Goal: Information Seeking & Learning: Learn about a topic

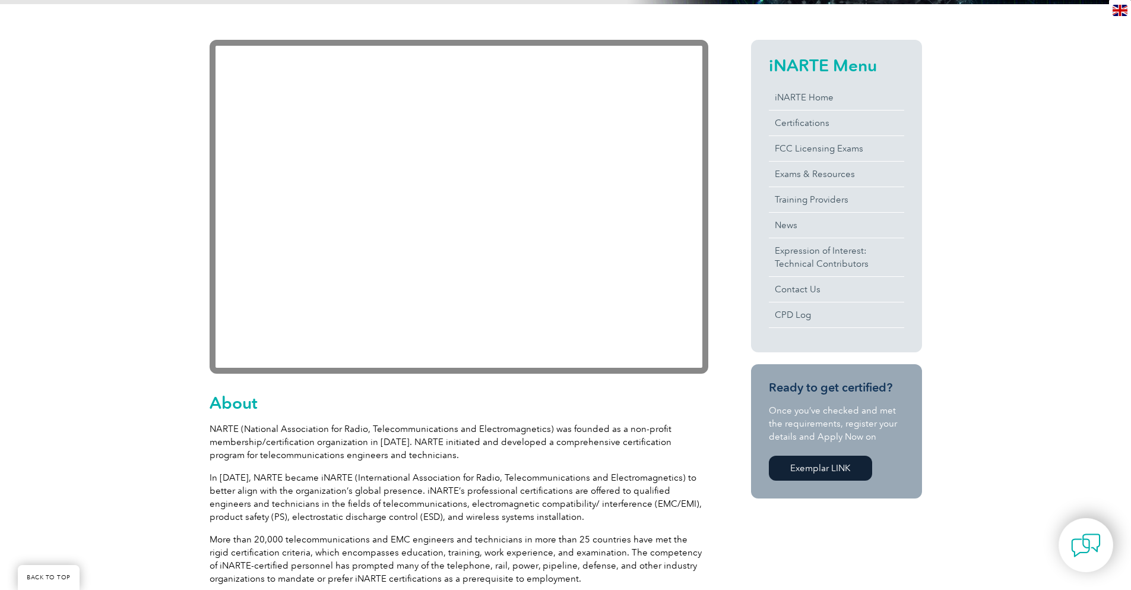
scroll to position [237, 0]
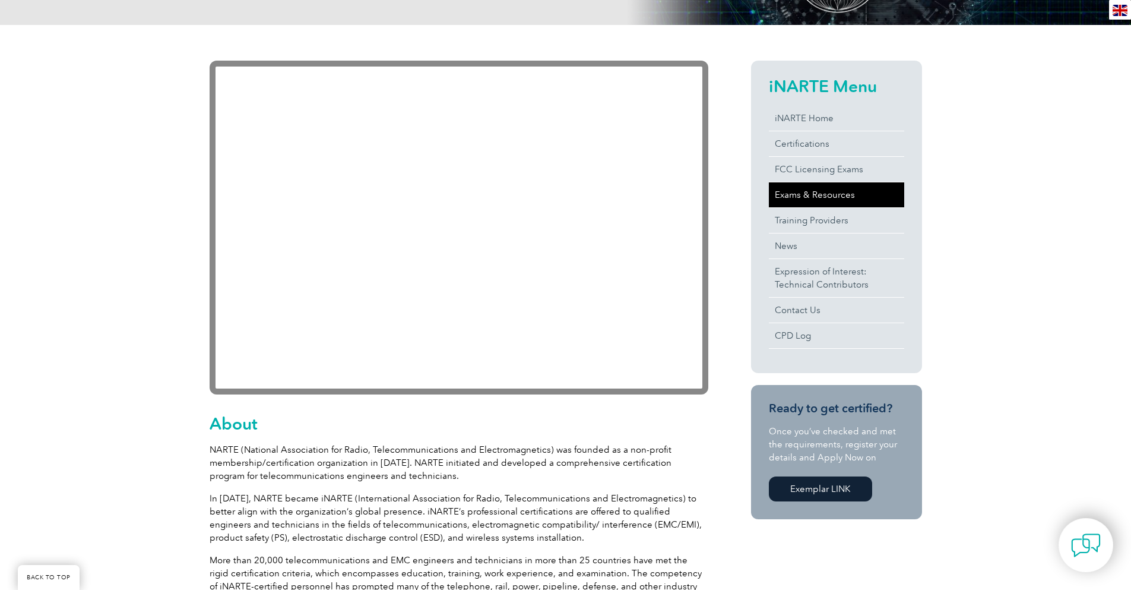
click at [849, 194] on link "Exams & Resources" at bounding box center [836, 194] width 135 height 25
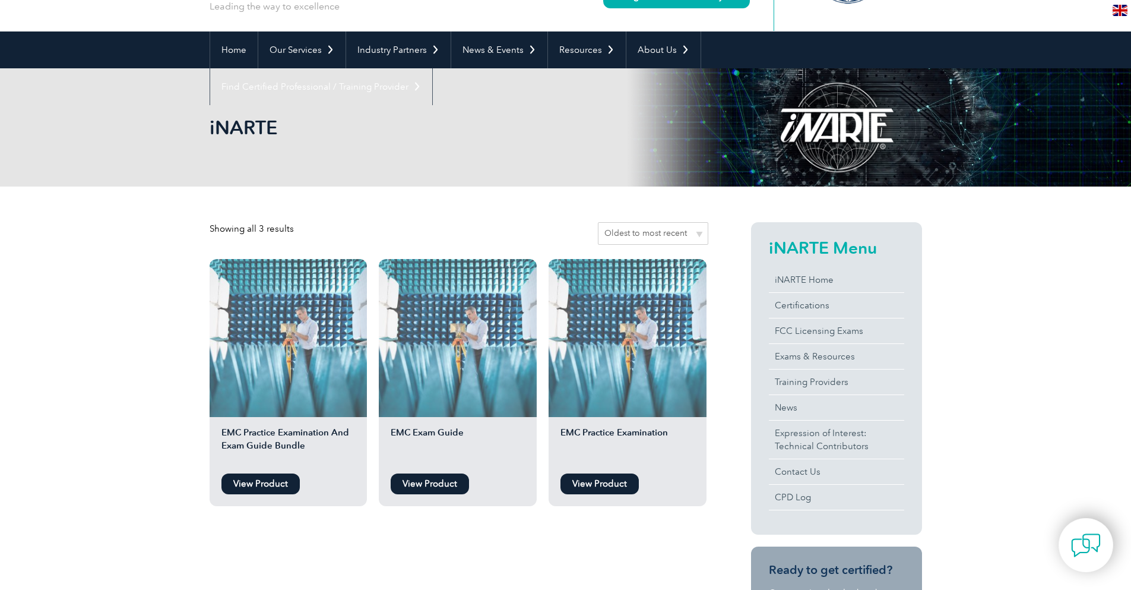
scroll to position [59, 0]
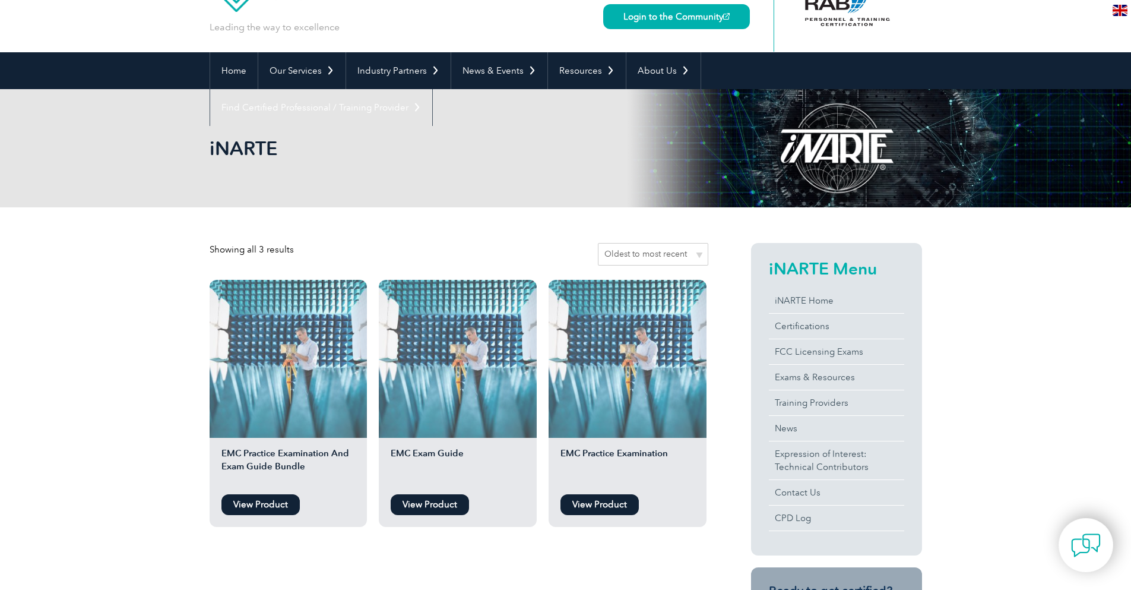
click at [641, 509] on li "EMC Practice Examination View Product" at bounding box center [628, 403] width 158 height 247
click at [622, 510] on link "View Product" at bounding box center [599, 504] width 78 height 21
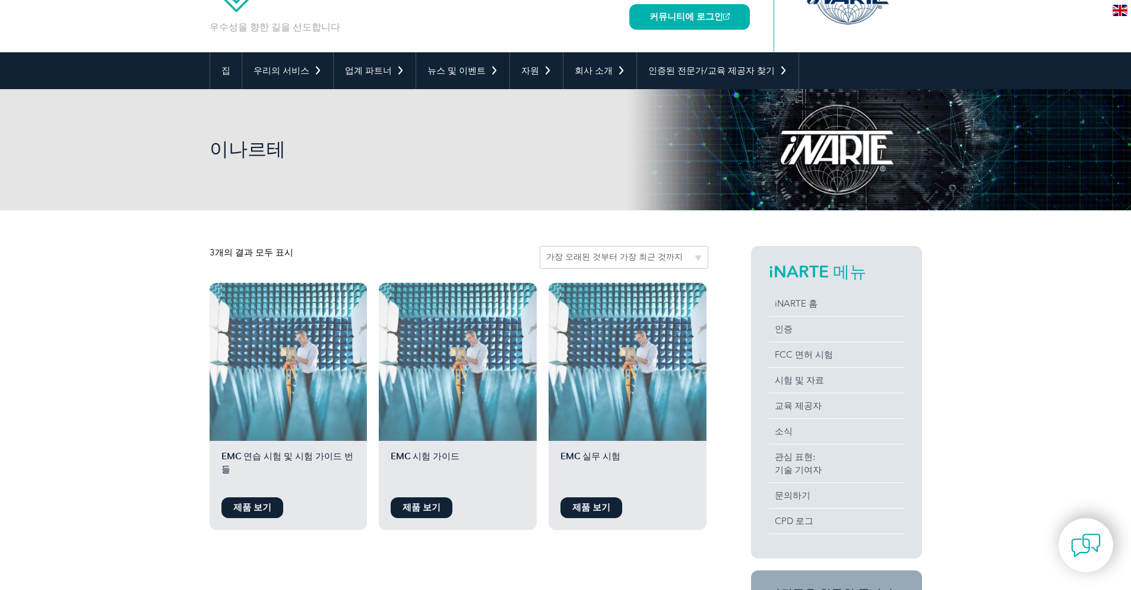
click at [419, 510] on font "제품 보기" at bounding box center [422, 507] width 38 height 11
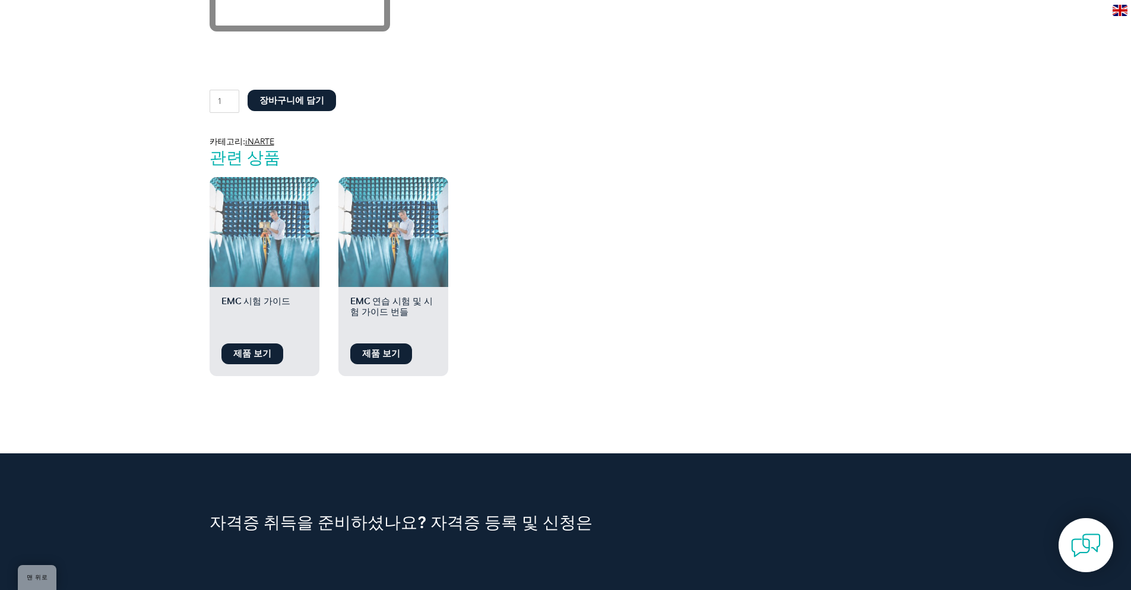
scroll to position [891, 0]
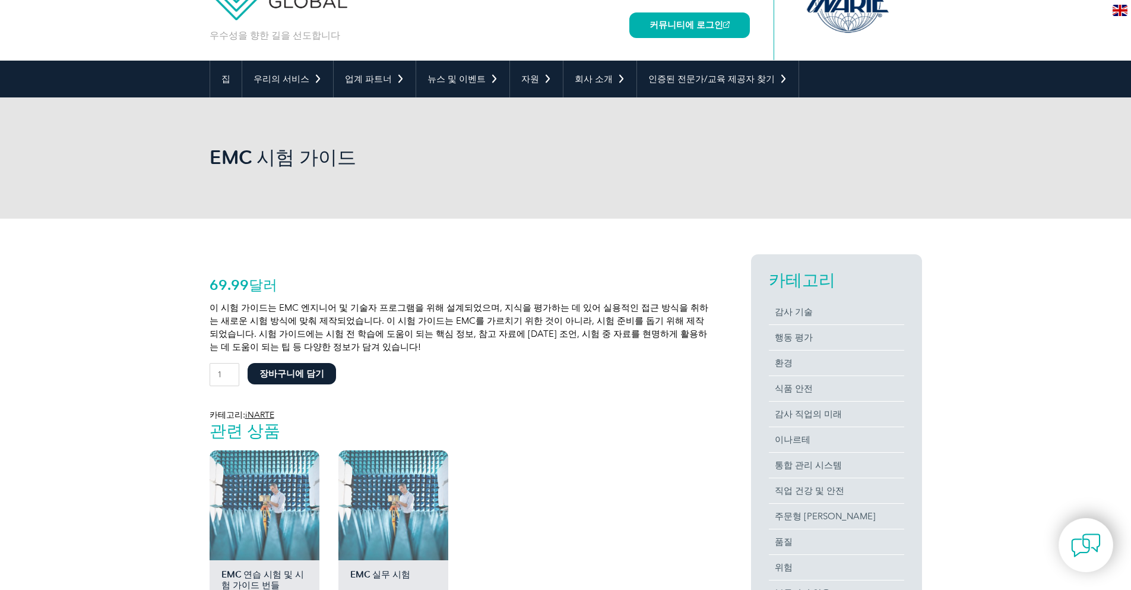
scroll to position [237, 0]
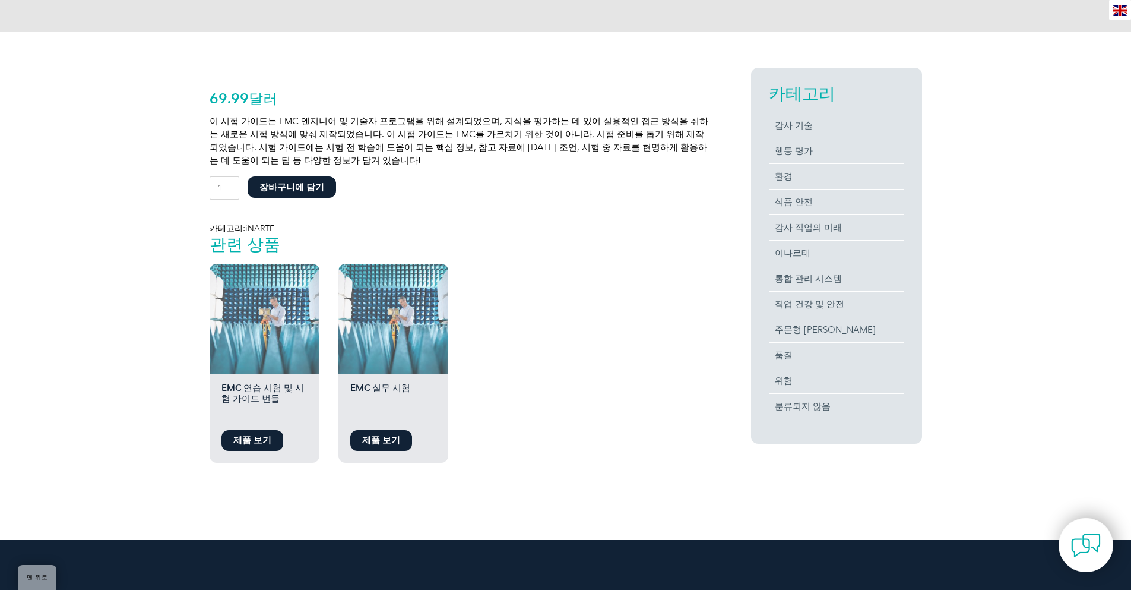
click at [230, 104] on font "69.99" at bounding box center [229, 98] width 39 height 17
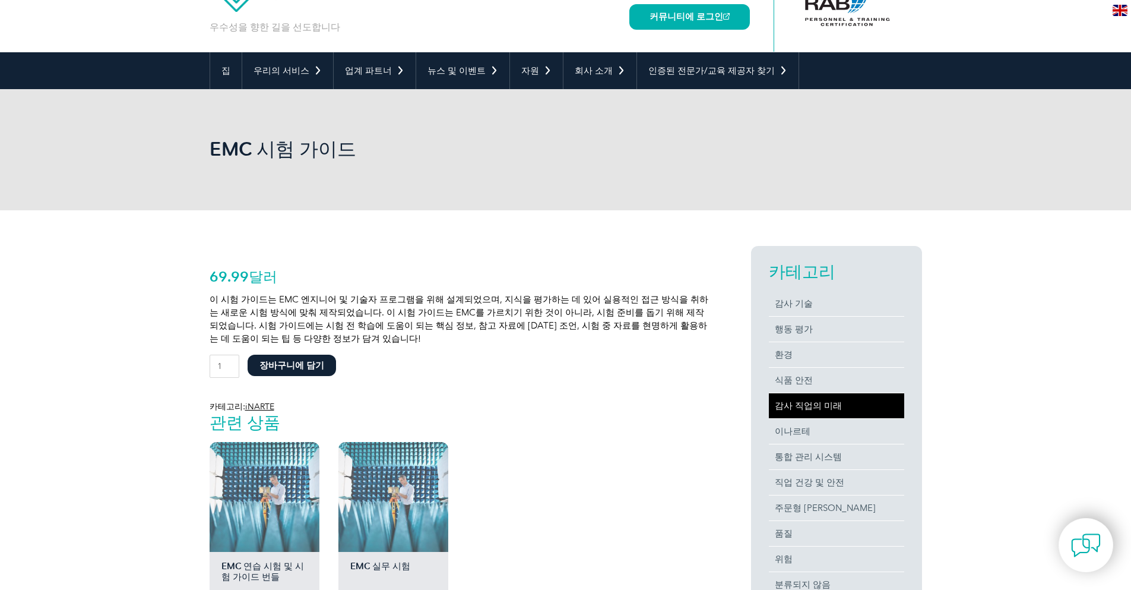
scroll to position [119, 0]
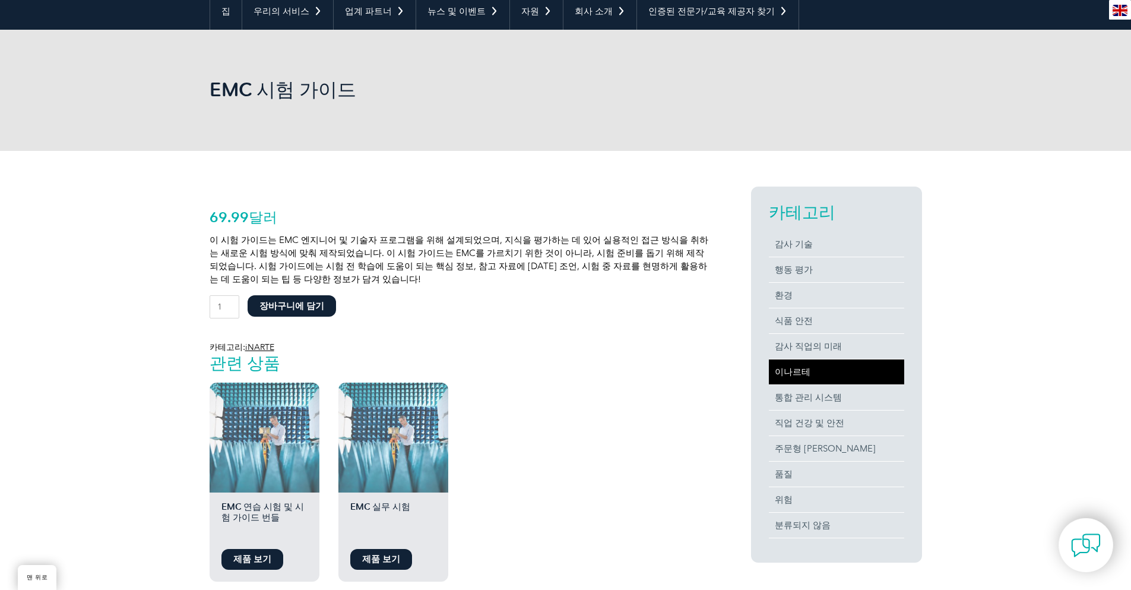
click at [810, 365] on link "이나르테" at bounding box center [836, 371] width 135 height 25
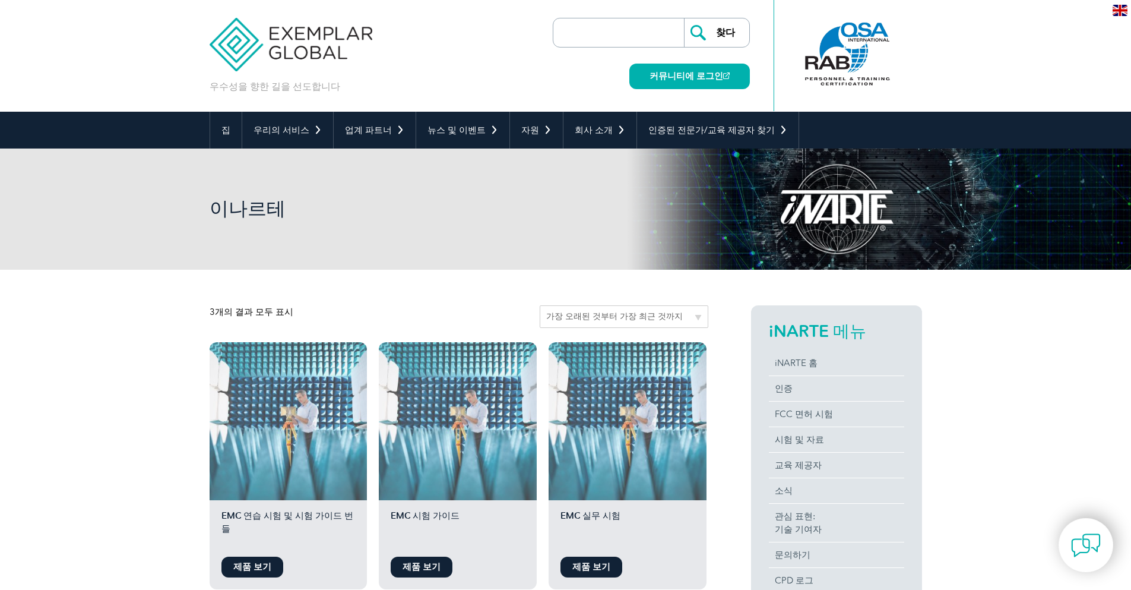
drag, startPoint x: 90, startPoint y: 119, endPoint x: 109, endPoint y: 132, distance: 23.5
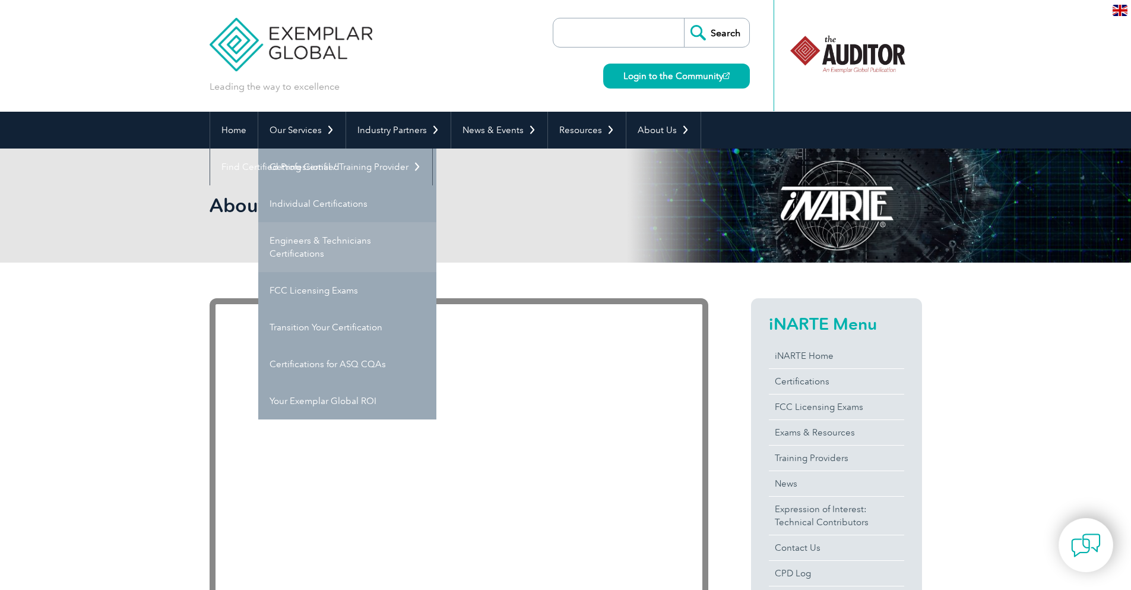
click at [331, 245] on link "Engineers & Technicians Certifications" at bounding box center [347, 247] width 178 height 50
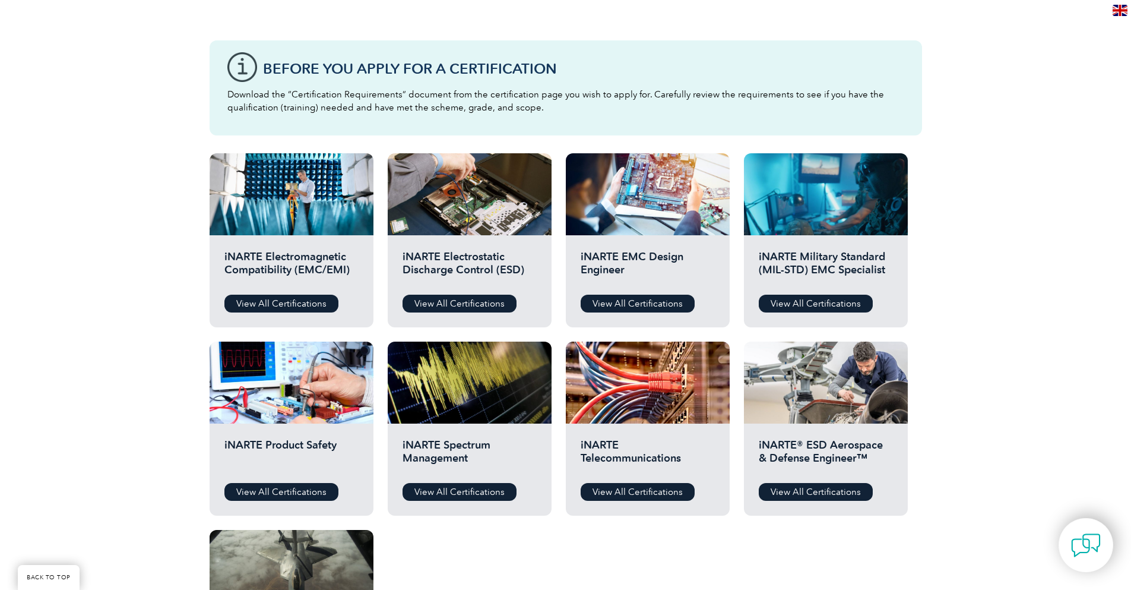
scroll to position [278, 0]
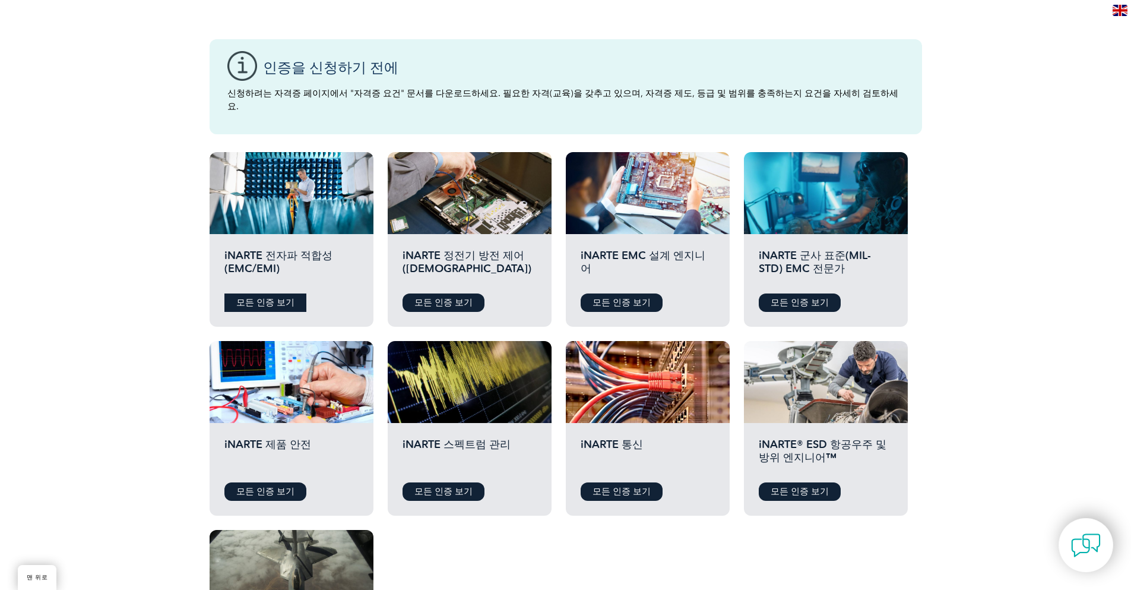
click at [266, 293] on link "모든 인증 보기" at bounding box center [265, 302] width 82 height 18
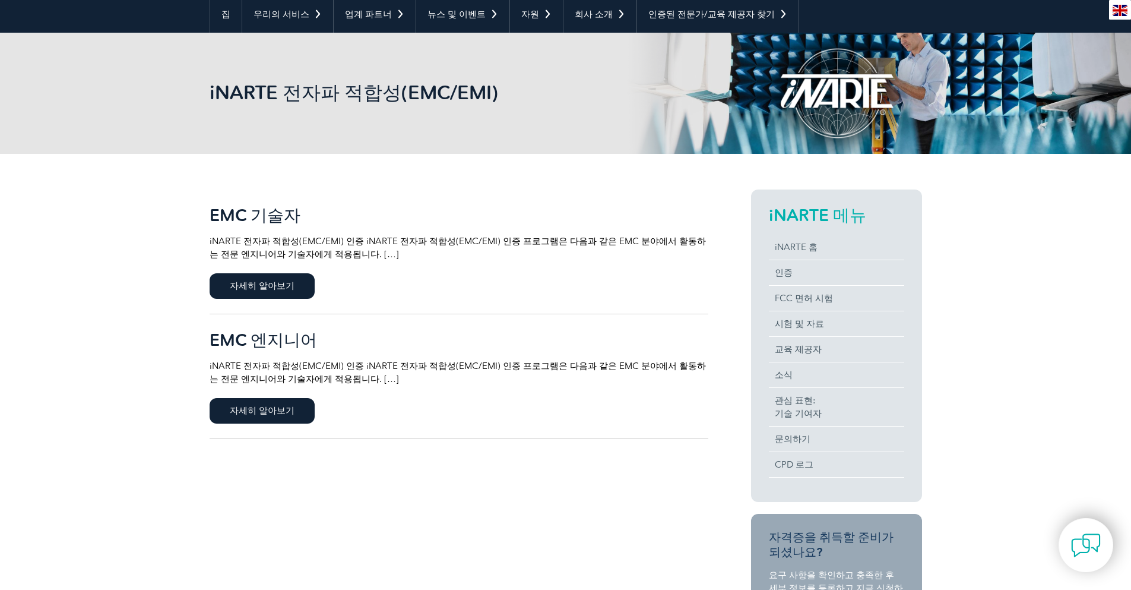
scroll to position [119, 0]
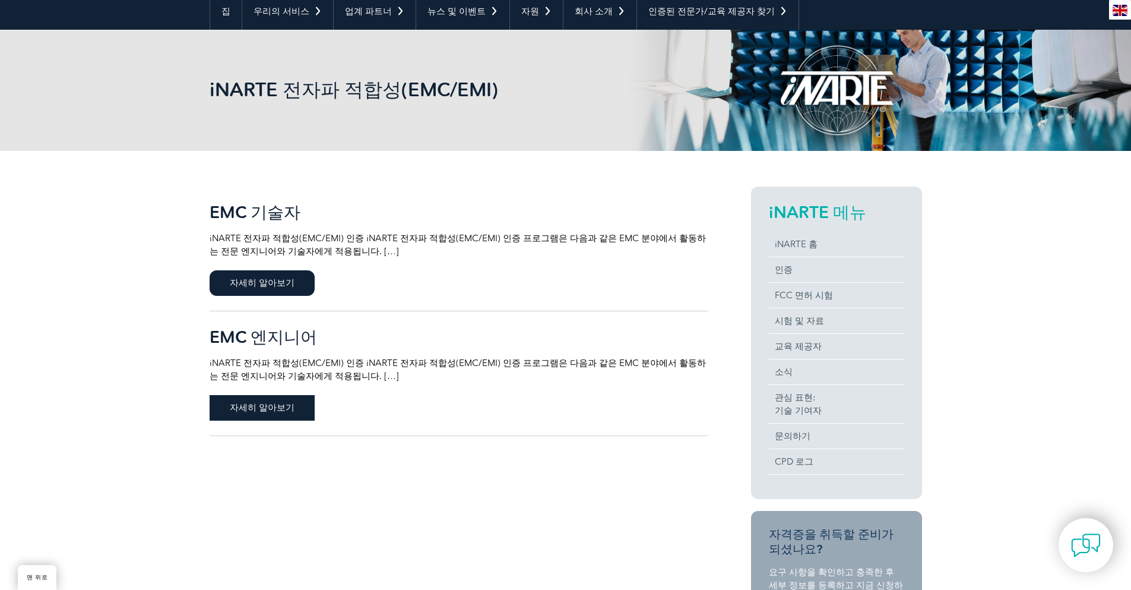
click at [273, 407] on font "자세히 알아보기" at bounding box center [262, 407] width 65 height 11
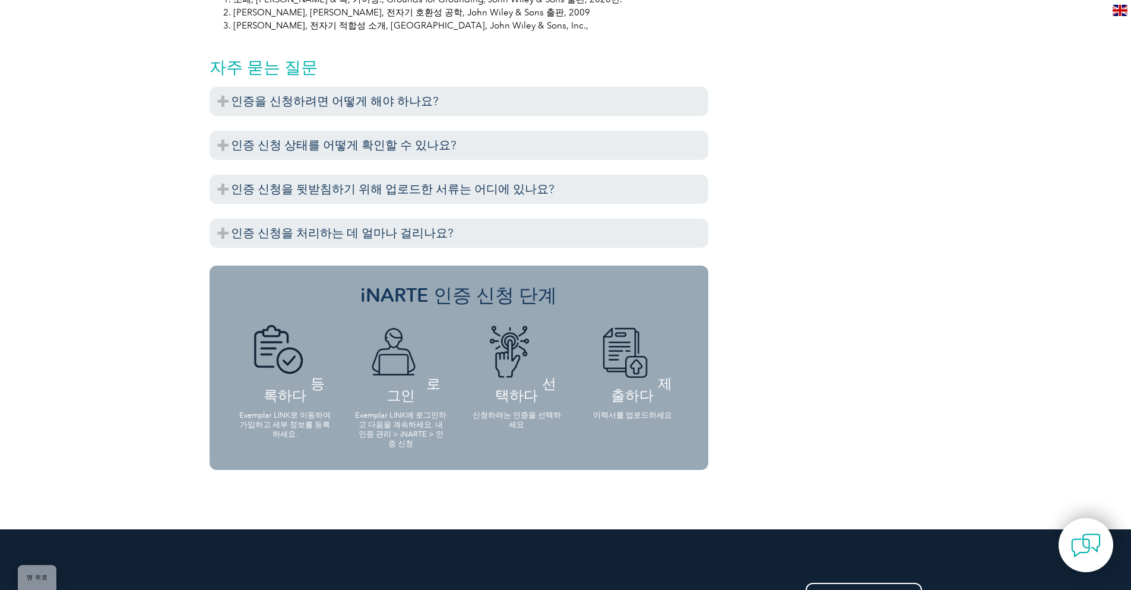
scroll to position [1306, 0]
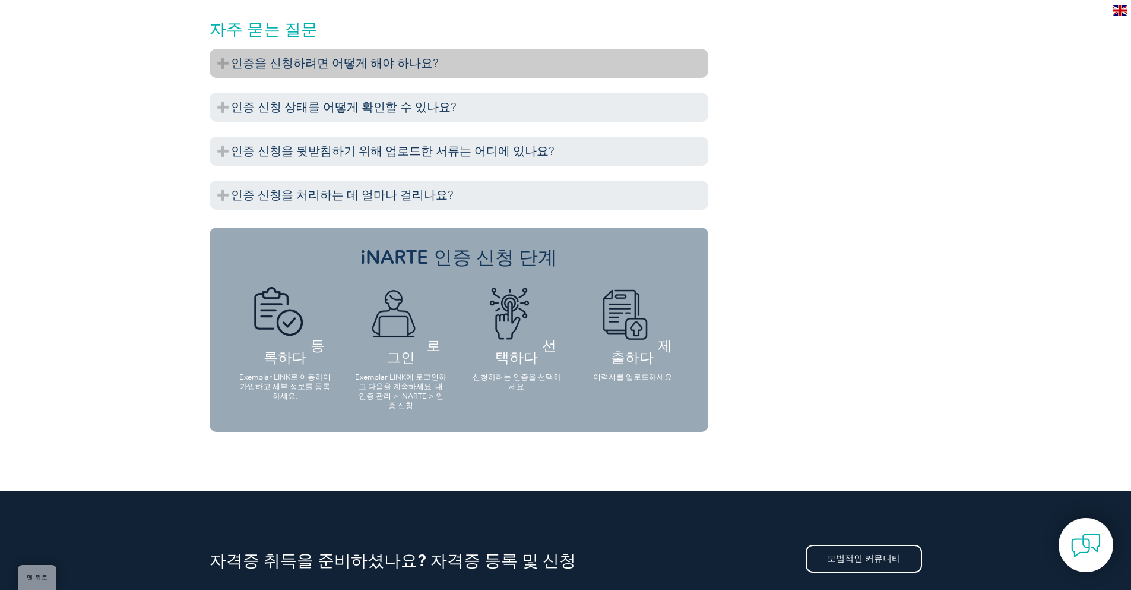
click at [308, 65] on font "인증을 신청하려면 어떻게 해야 하나요?" at bounding box center [335, 63] width 208 height 14
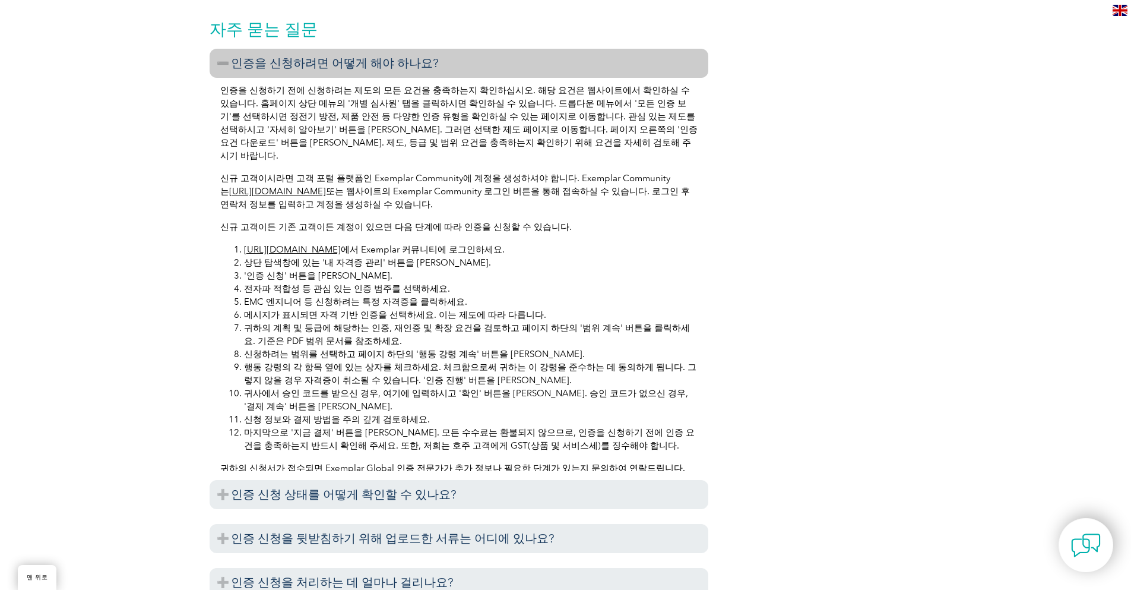
click at [341, 244] on font "[URL][DOMAIN_NAME]" at bounding box center [292, 249] width 97 height 11
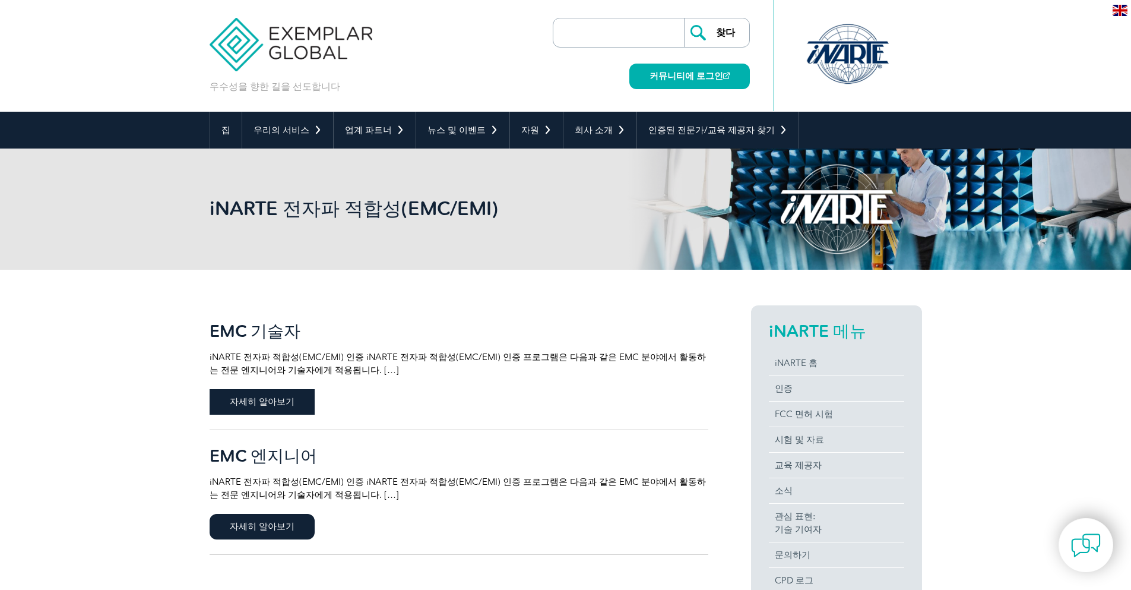
click at [275, 398] on span "자세히 알아보기" at bounding box center [262, 402] width 105 height 26
click at [278, 531] on font "자세히 알아보기" at bounding box center [262, 526] width 65 height 11
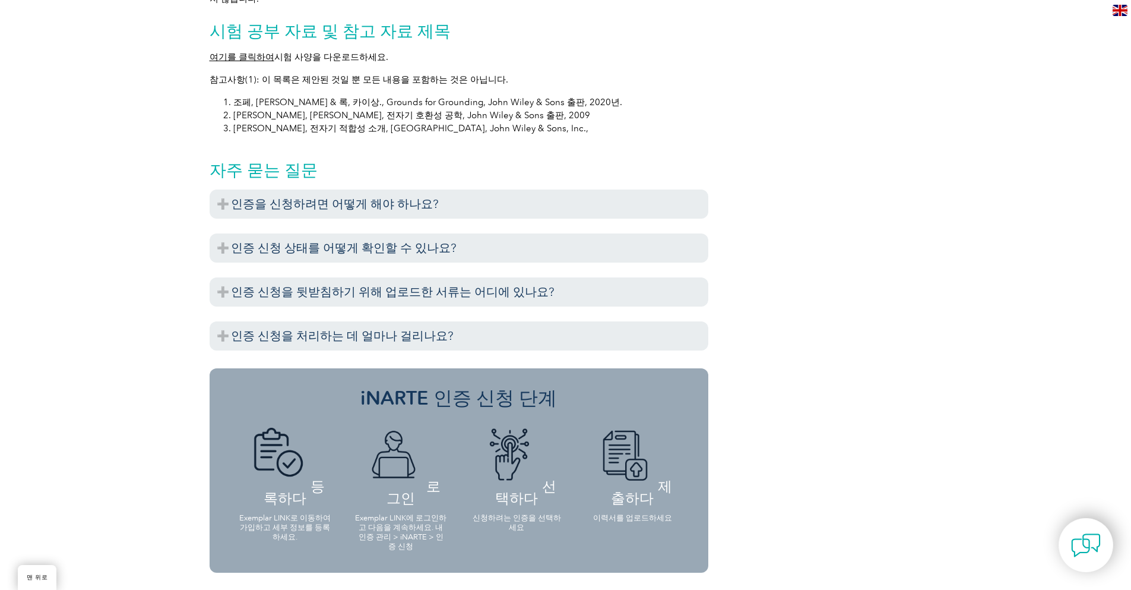
scroll to position [1187, 0]
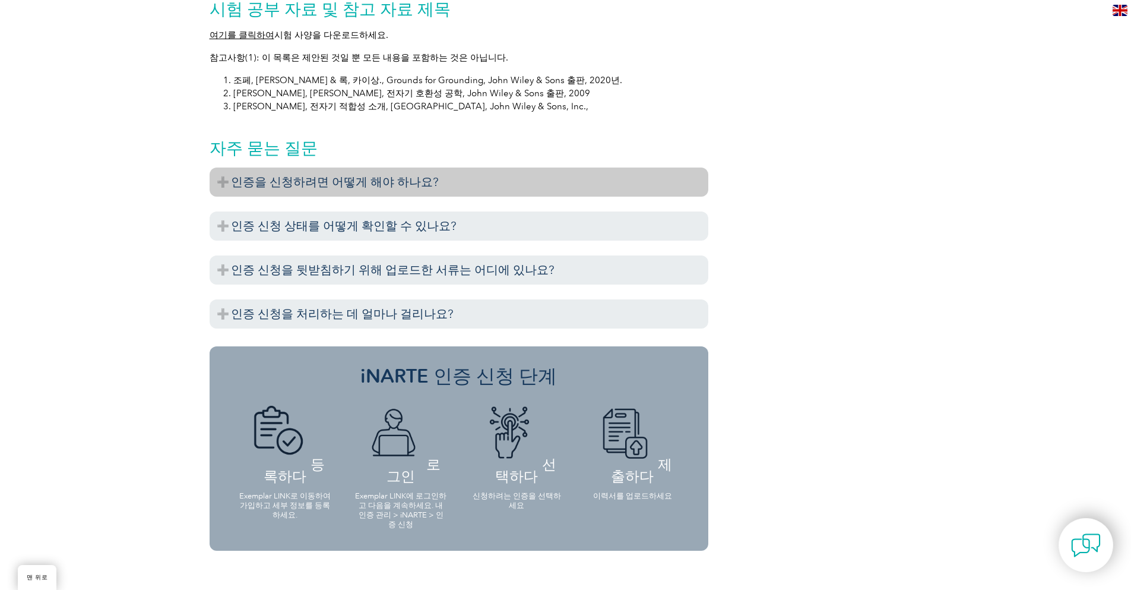
click at [325, 178] on font "인증을 신청하려면 어떻게 해야 하나요?" at bounding box center [335, 182] width 208 height 14
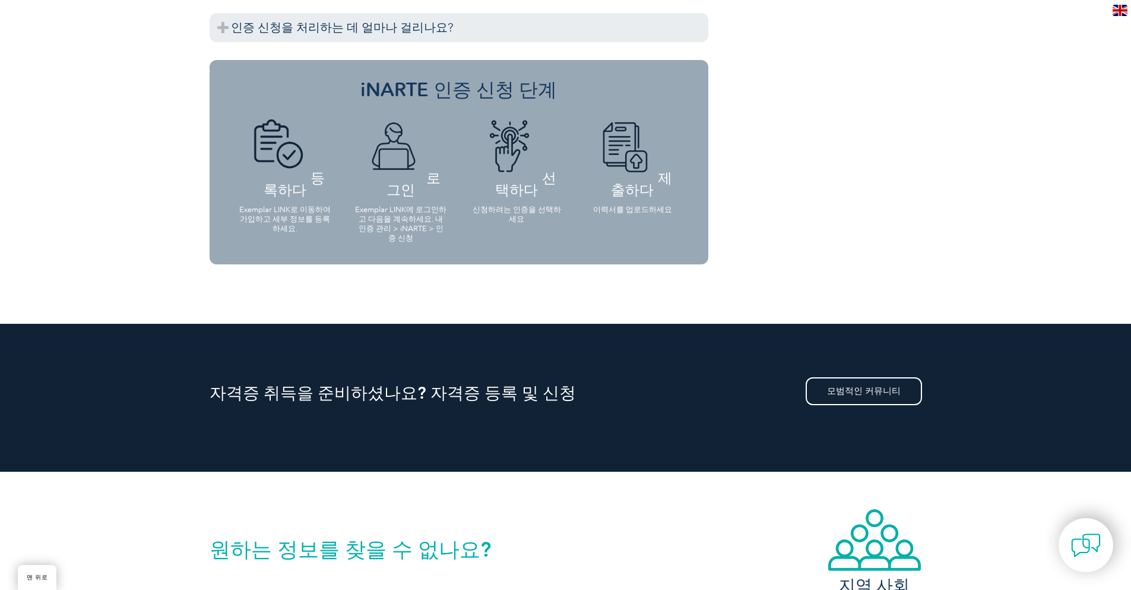
scroll to position [2078, 0]
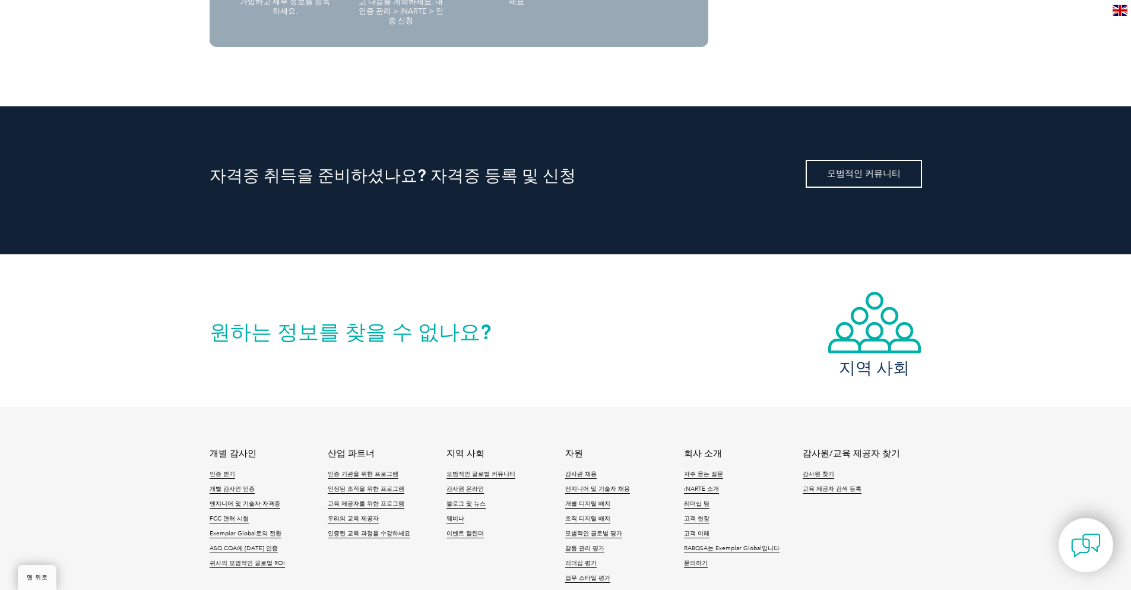
click at [859, 176] on font "모범적인 커뮤니티" at bounding box center [864, 173] width 74 height 11
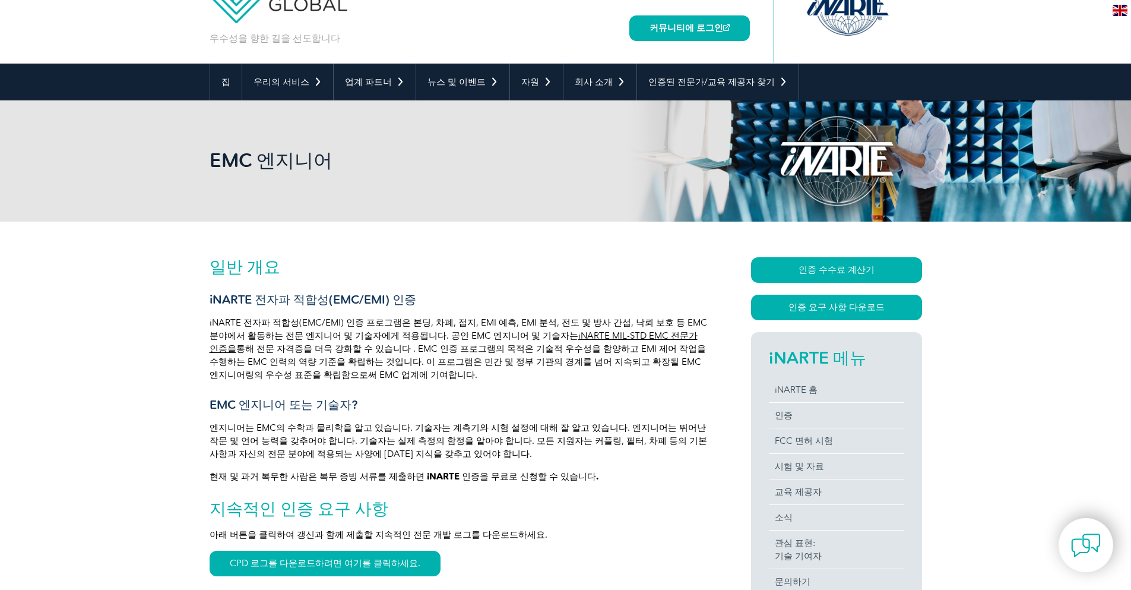
scroll to position [178, 0]
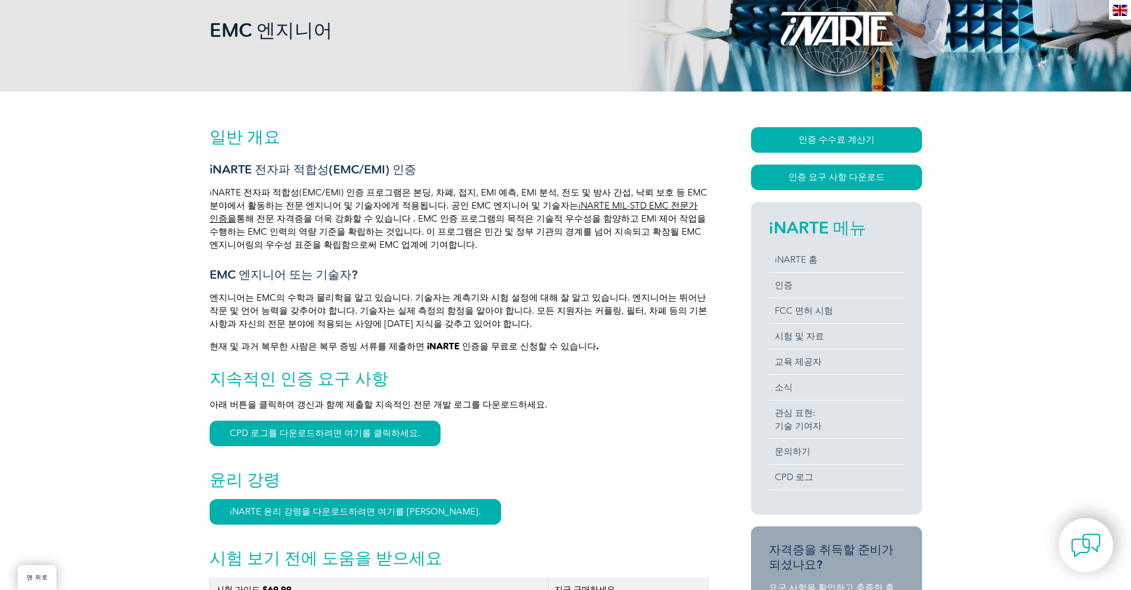
click at [573, 204] on font "iNARTE MIL-STD EMC 전문가 인증을" at bounding box center [454, 212] width 488 height 24
click at [571, 209] on font "iNARTE MIL-STD EMC 전문가 인증을" at bounding box center [454, 212] width 488 height 24
click at [826, 140] on font "인증 수수료 계산기" at bounding box center [837, 139] width 76 height 11
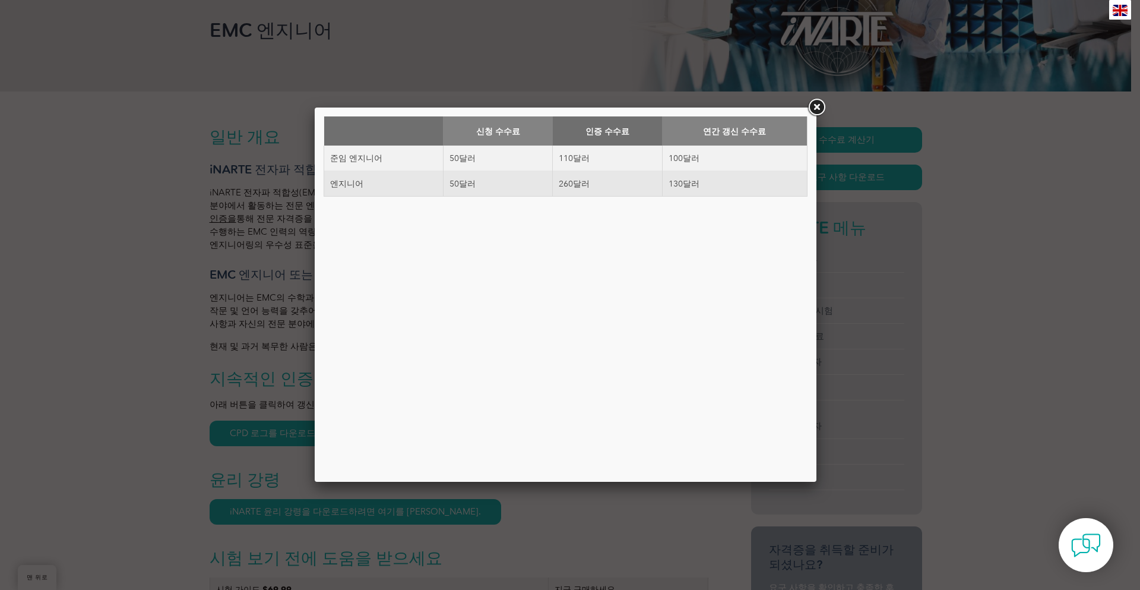
click at [816, 104] on link at bounding box center [816, 107] width 21 height 21
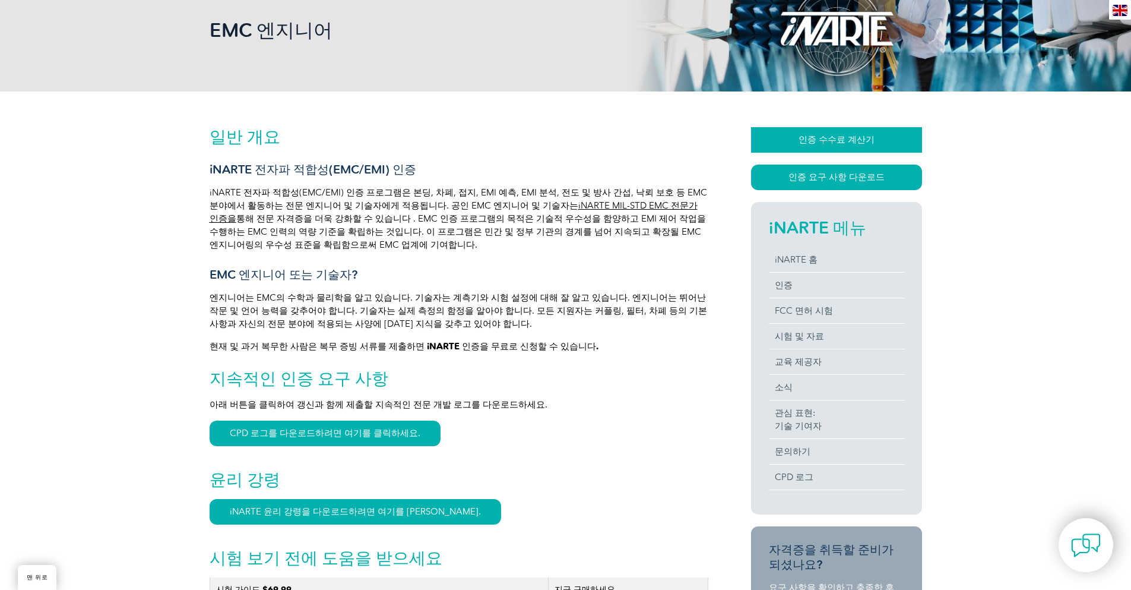
click at [826, 142] on font "인증 수수료 계산기" at bounding box center [837, 139] width 76 height 11
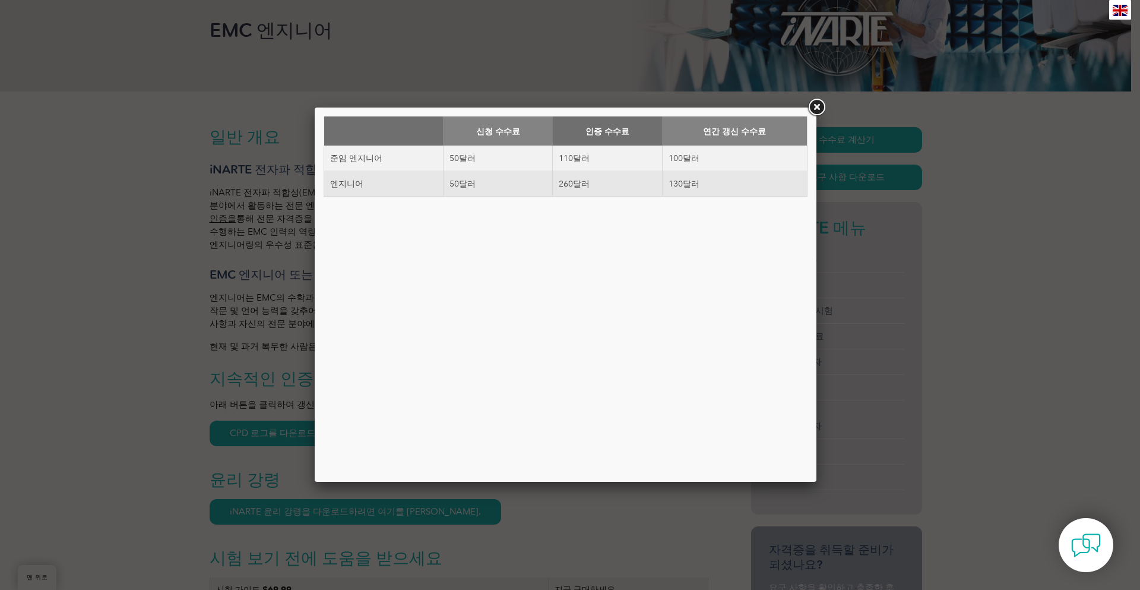
click at [813, 107] on link at bounding box center [816, 107] width 21 height 21
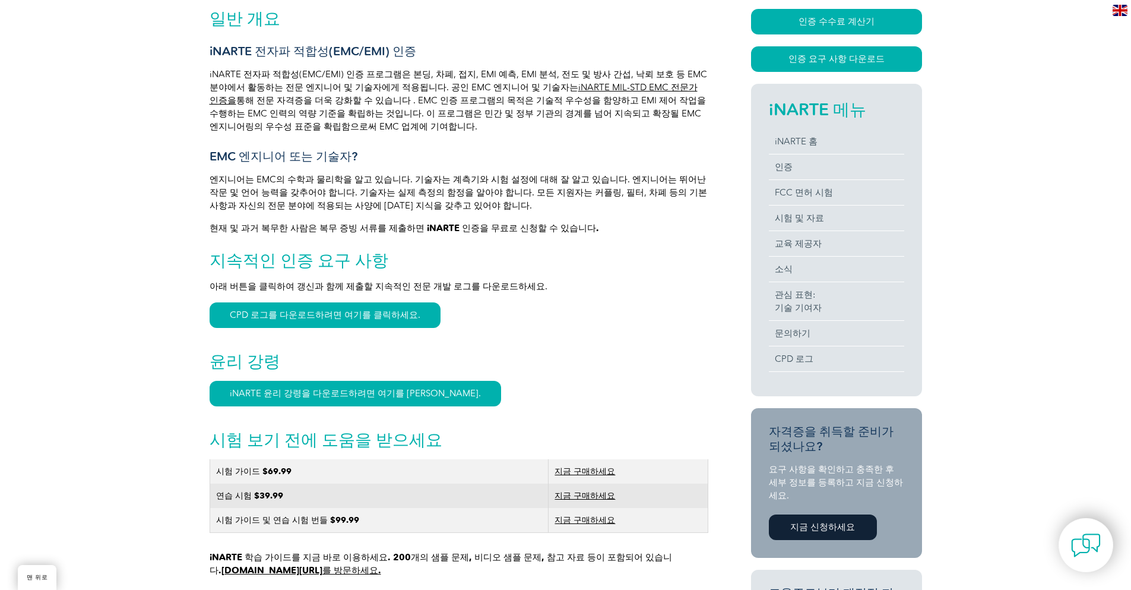
scroll to position [0, 0]
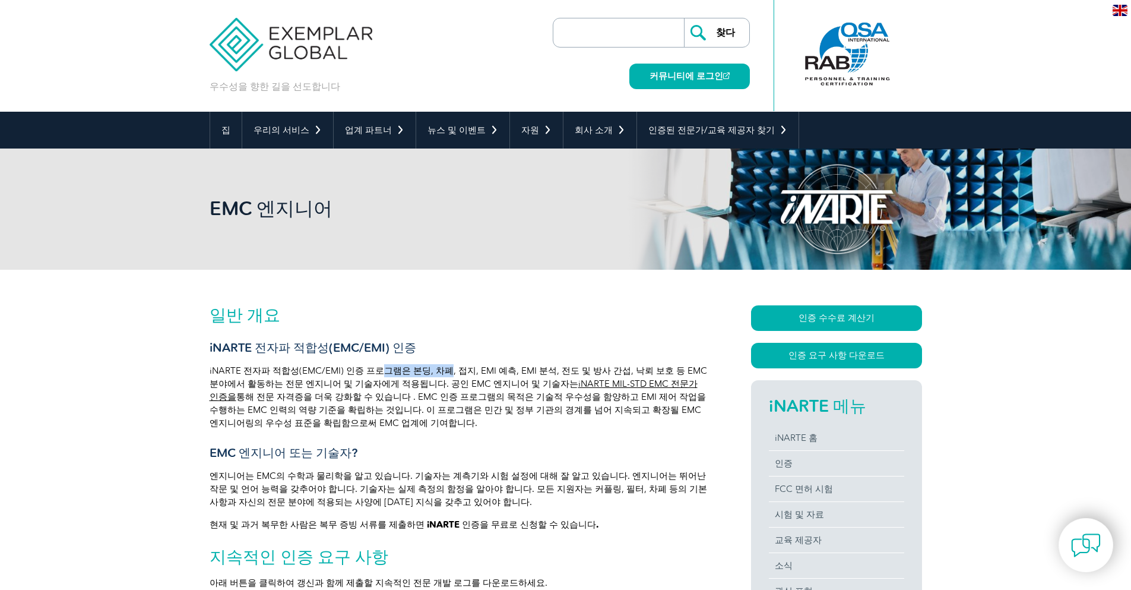
drag, startPoint x: 378, startPoint y: 372, endPoint x: 436, endPoint y: 372, distance: 57.6
click at [436, 372] on font "iNARTE 전자파 적합성(EMC/EMI) 인증 프로그램은 본딩, 차폐, 접지, EMI 예측, EMI 분석, 전도 및 방사 간섭, 낙뢰 보호 …" at bounding box center [459, 377] width 498 height 24
click at [401, 369] on font "iNARTE 전자파 적합성(EMC/EMI) 인증 프로그램은 본딩, 차폐, 접지, EMI 예측, EMI 분석, 전도 및 방사 간섭, 낙뢰 보호 …" at bounding box center [459, 377] width 498 height 24
drag, startPoint x: 401, startPoint y: 369, endPoint x: 385, endPoint y: 426, distance: 59.8
click at [385, 426] on p "iNARTE 전자파 적합성(EMC/EMI) 인증 프로그램은 본딩, 차폐, 접지, EMI 예측, EMI 분석, 전도 및 방사 간섭, 낙뢰 보호 …" at bounding box center [459, 396] width 499 height 65
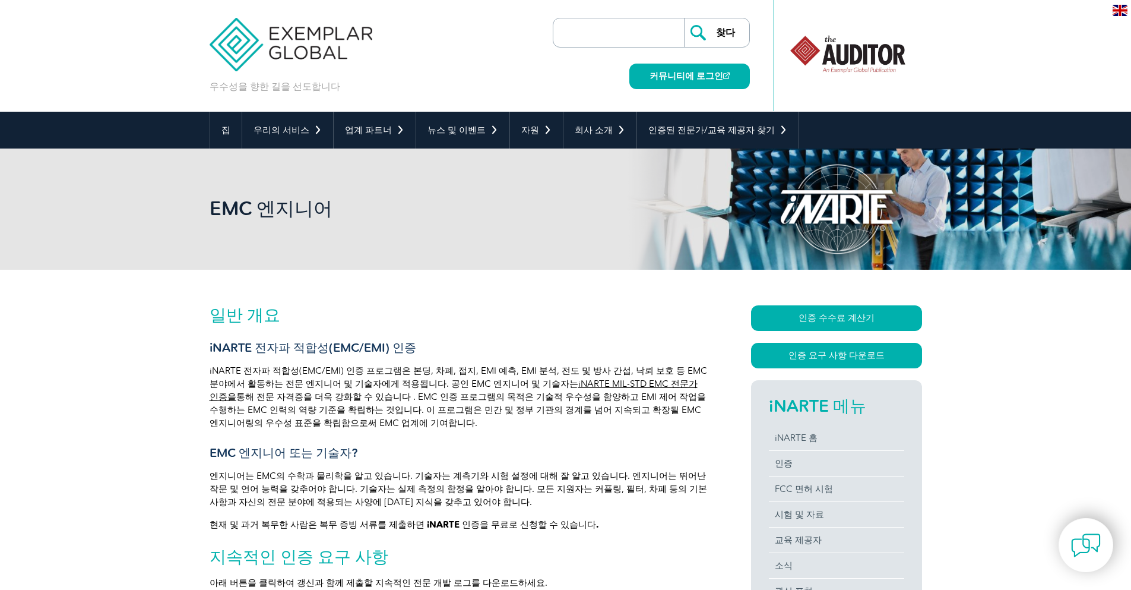
click at [403, 423] on p "iNARTE 전자파 적합성(EMC/EMI) 인증 프로그램은 본딩, 차폐, 접지, EMI 예측, EMI 분석, 전도 및 방사 간섭, 낙뢰 보호 …" at bounding box center [459, 396] width 499 height 65
drag, startPoint x: 368, startPoint y: 426, endPoint x: 406, endPoint y: 375, distance: 63.2
click at [406, 375] on p "iNARTE 전자파 적합성(EMC/EMI) 인증 프로그램은 본딩, 차폐, 접지, EMI 예측, EMI 분석, 전도 및 방사 간섭, 낙뢰 보호 …" at bounding box center [459, 396] width 499 height 65
click at [406, 376] on font "iNARTE 전자파 적합성(EMC/EMI) 인증 프로그램은 본딩, 차폐, 접지, EMI 예측, EMI 분석, 전도 및 방사 간섭, 낙뢰 보호 …" at bounding box center [459, 377] width 498 height 24
drag, startPoint x: 405, startPoint y: 376, endPoint x: 481, endPoint y: 427, distance: 91.6
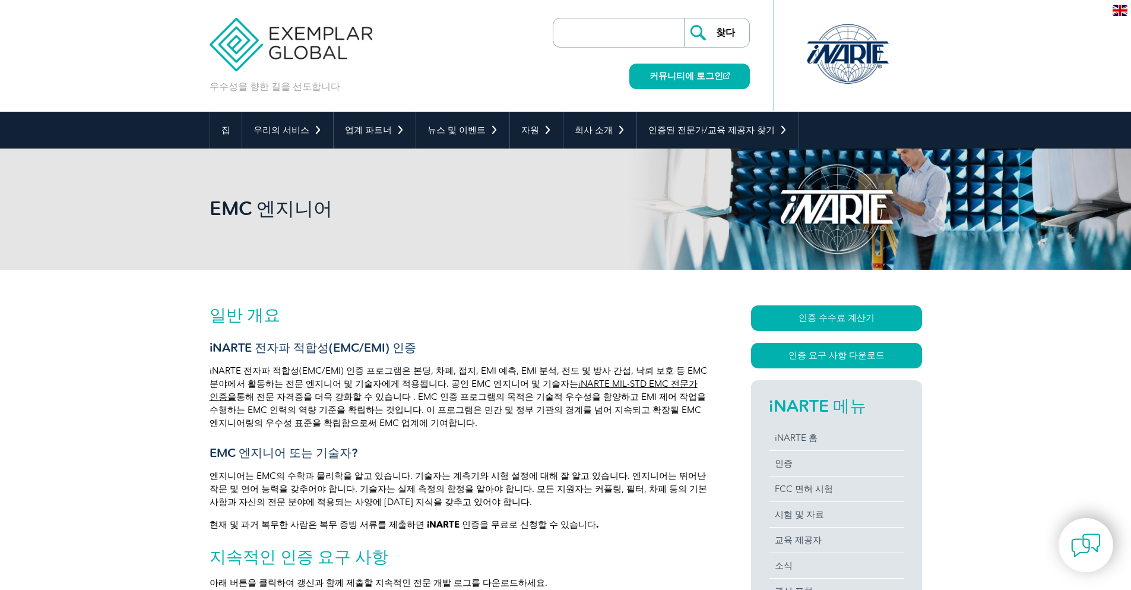
click at [481, 427] on p "iNARTE 전자파 적합성(EMC/EMI) 인증 프로그램은 본딩, 차폐, 접지, EMI 예측, EMI 분석, 전도 및 방사 간섭, 낙뢰 보호 …" at bounding box center [459, 396] width 499 height 65
click at [481, 426] on p "iNARTE 전자파 적합성(EMC/EMI) 인증 프로그램은 본딩, 차폐, 접지, EMI 예측, EMI 분석, 전도 및 방사 간섭, 낙뢰 보호 …" at bounding box center [459, 396] width 499 height 65
click at [405, 365] on p "iNARTE 전자파 적합성(EMC/EMI) 인증 프로그램은 본딩, 차폐, 접지, EMI 예측, EMI 분석, 전도 및 방사 간섭, 낙뢰 보호 …" at bounding box center [459, 396] width 499 height 65
drag, startPoint x: 401, startPoint y: 370, endPoint x: 470, endPoint y: 422, distance: 86.1
click at [470, 422] on p "iNARTE 전자파 적합성(EMC/EMI) 인증 프로그램은 본딩, 차폐, 접지, EMI 예측, EMI 분석, 전도 및 방사 간섭, 낙뢰 보호 …" at bounding box center [459, 396] width 499 height 65
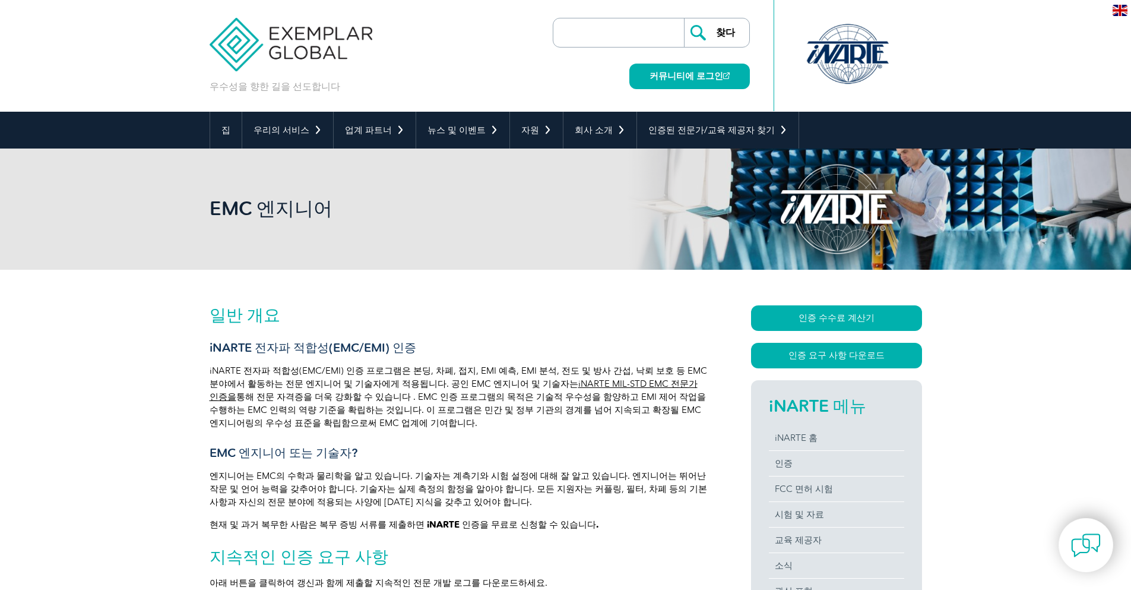
click at [416, 459] on h3 "EMC 엔지니어 또는 기술자?" at bounding box center [459, 452] width 499 height 15
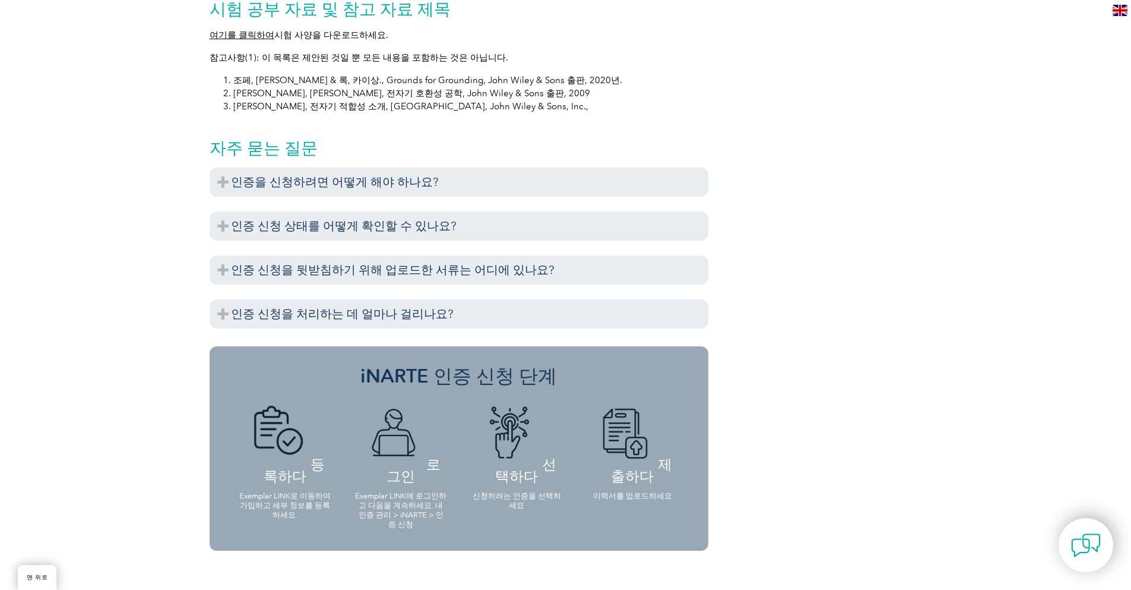
scroll to position [1662, 0]
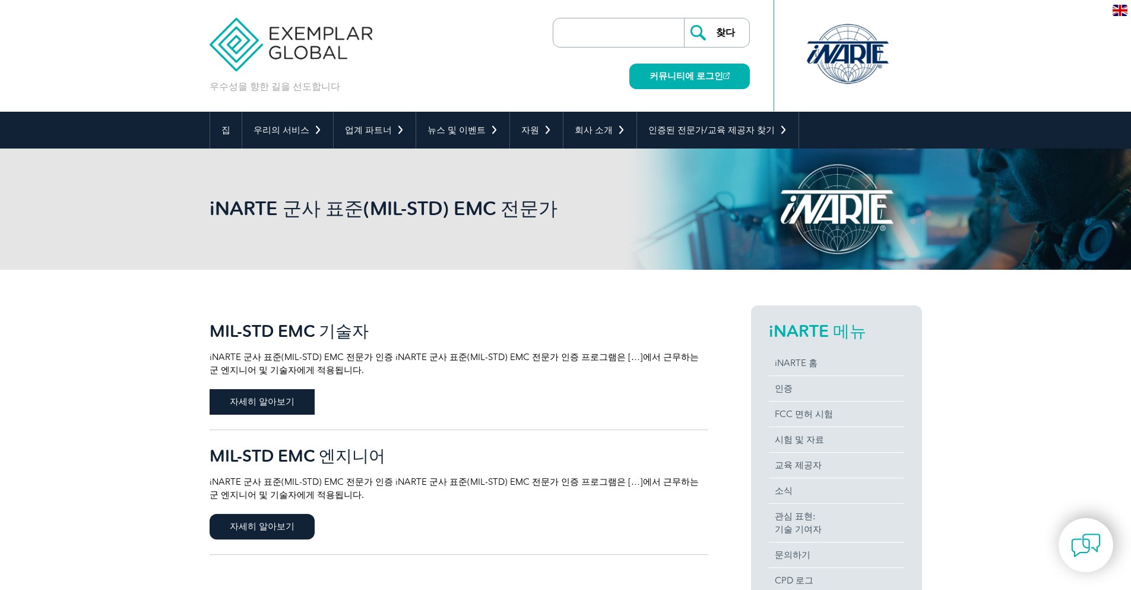
click at [255, 397] on span "자세히 알아보기" at bounding box center [262, 402] width 105 height 26
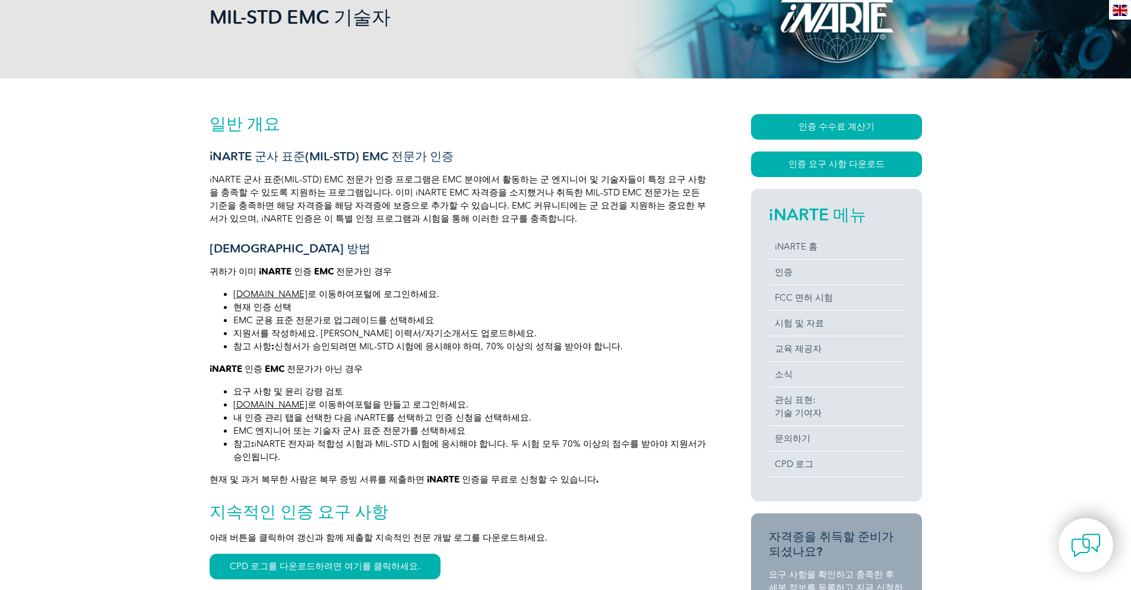
scroll to position [237, 0]
